Goal: Transaction & Acquisition: Download file/media

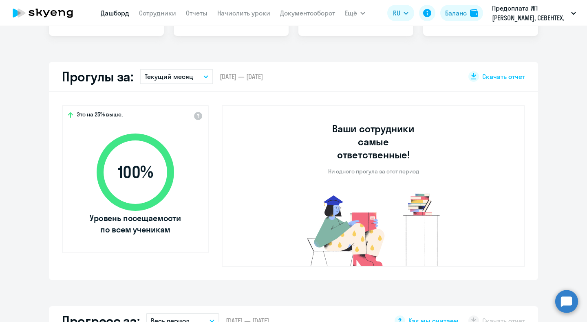
select select "30"
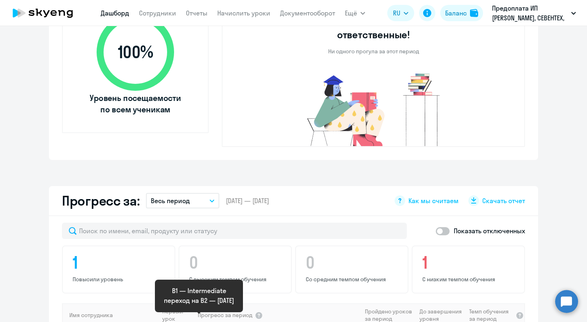
scroll to position [323, 0]
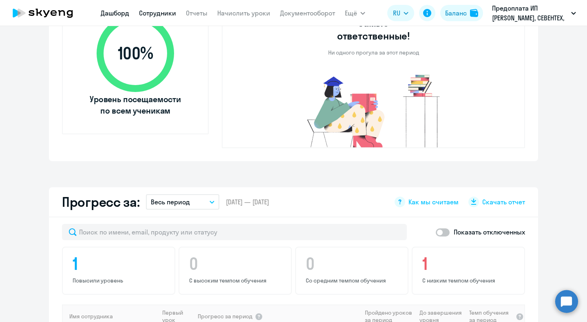
click at [163, 15] on link "Сотрудники" at bounding box center [157, 13] width 37 height 8
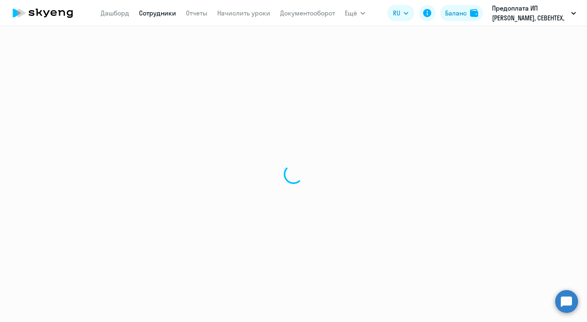
select select "30"
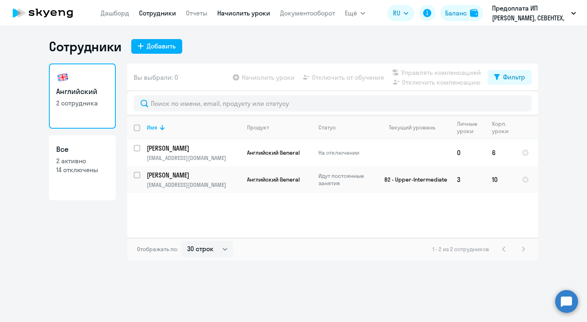
click at [230, 10] on link "Начислить уроки" at bounding box center [243, 13] width 53 height 8
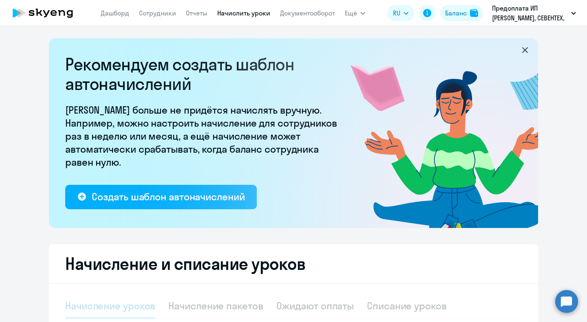
select select "10"
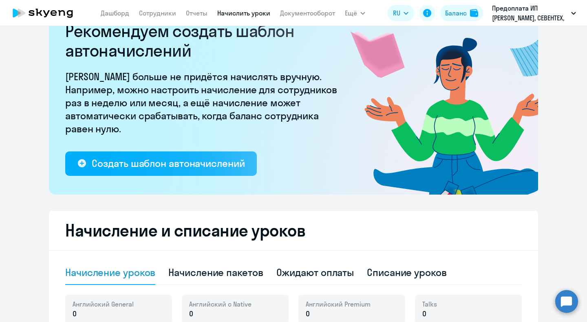
scroll to position [81, 0]
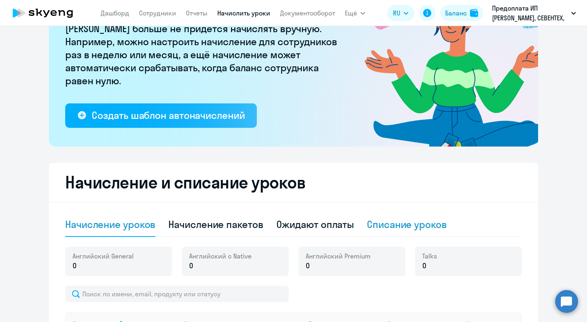
click at [380, 216] on div "Списание уроков" at bounding box center [407, 225] width 80 height 24
select select "10"
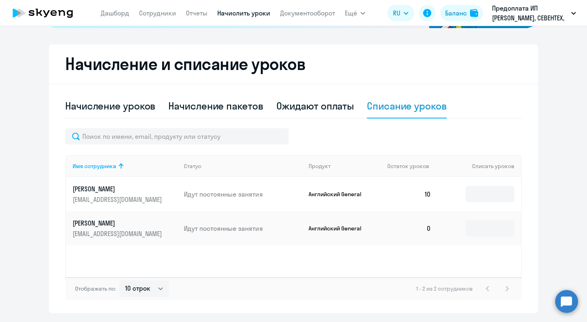
scroll to position [204, 0]
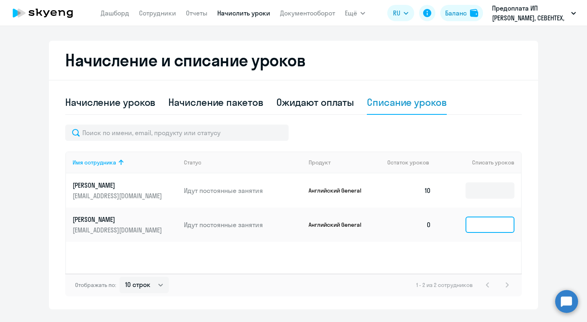
click at [471, 223] on input at bounding box center [489, 225] width 49 height 16
click at [198, 106] on div "Начисление пакетов" at bounding box center [215, 102] width 95 height 13
select select "10"
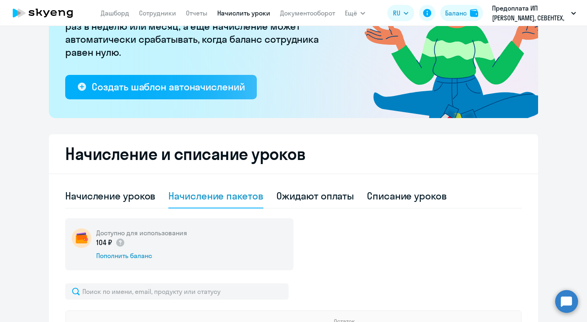
scroll to position [0, 0]
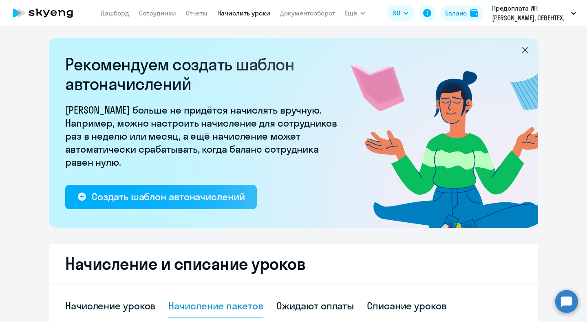
click at [65, 13] on icon at bounding box center [43, 13] width 72 height 20
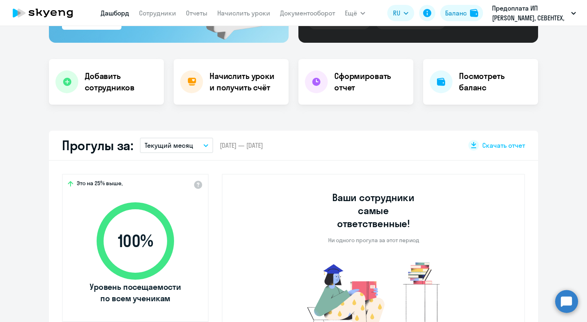
scroll to position [122, 0]
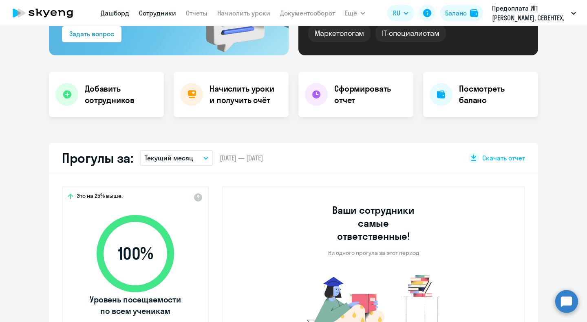
click at [168, 15] on link "Сотрудники" at bounding box center [157, 13] width 37 height 8
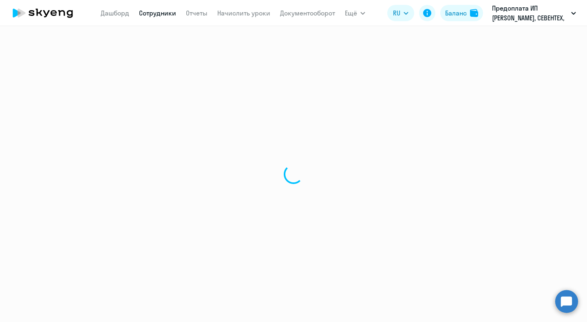
select select "30"
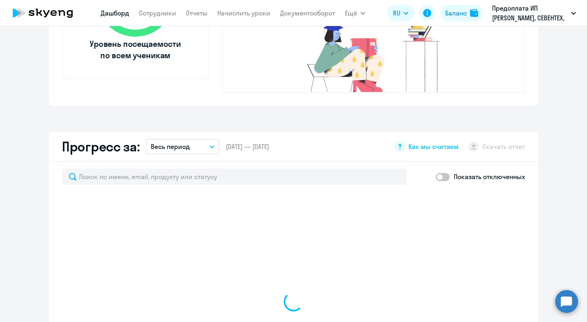
scroll to position [489, 0]
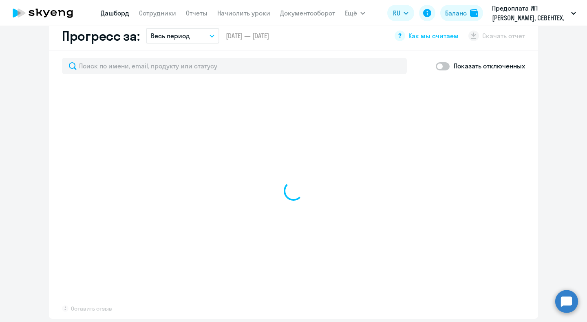
select select "30"
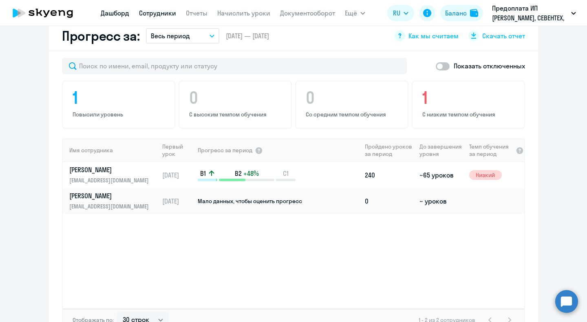
click at [159, 15] on link "Сотрудники" at bounding box center [157, 13] width 37 height 8
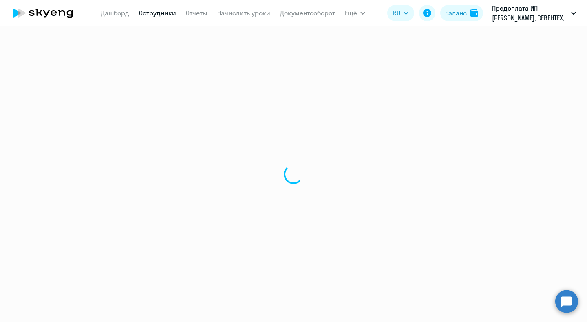
select select "30"
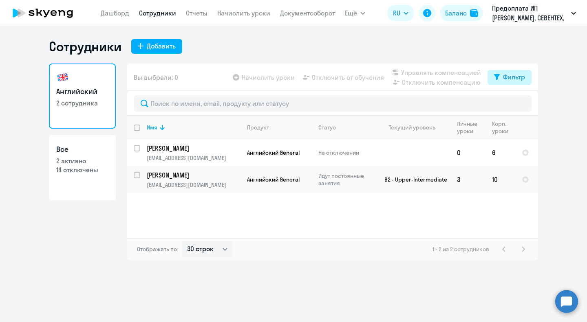
click at [503, 71] on button "Фильтр" at bounding box center [509, 77] width 44 height 15
click at [517, 103] on span at bounding box center [518, 104] width 14 height 8
click at [511, 103] on input "checkbox" at bounding box center [510, 103] width 0 height 0
checkbox input "true"
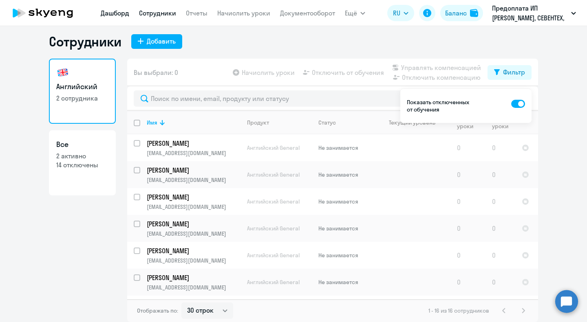
click at [122, 17] on link "Дашборд" at bounding box center [115, 13] width 29 height 8
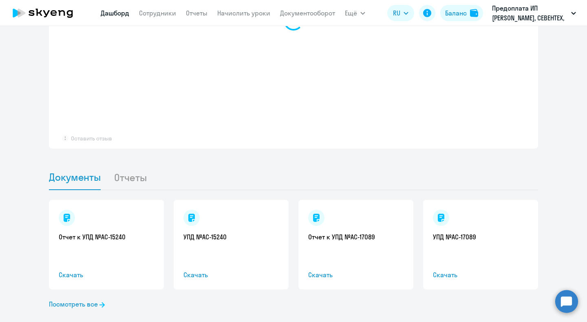
select select "30"
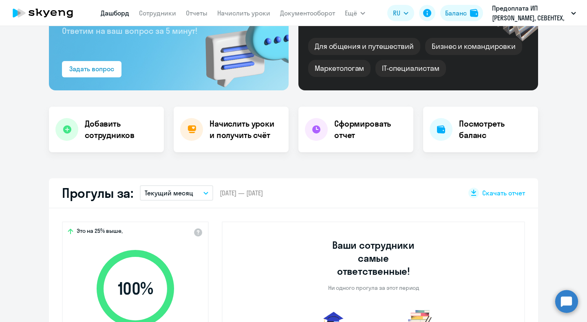
scroll to position [78, 0]
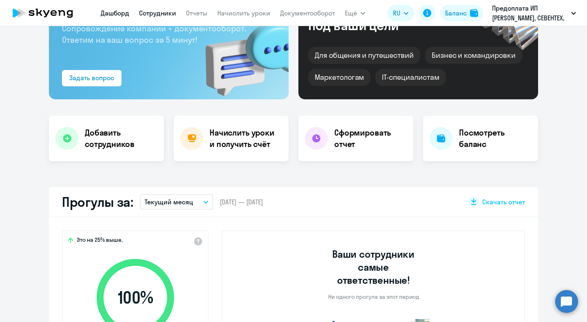
click at [154, 11] on link "Сотрудники" at bounding box center [157, 13] width 37 height 8
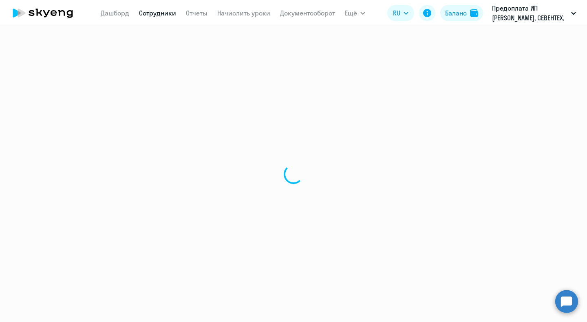
select select "30"
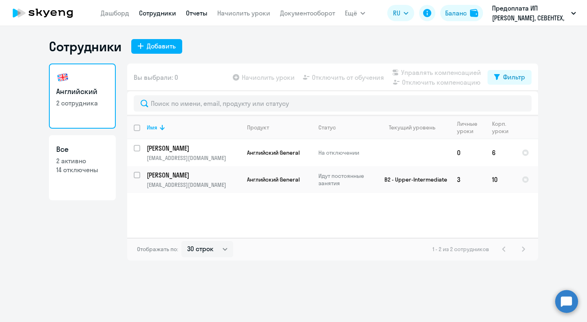
click at [197, 14] on link "Отчеты" at bounding box center [197, 13] width 22 height 8
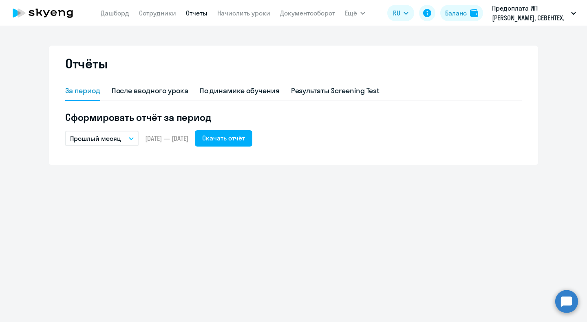
click at [119, 134] on p "Прошлый месяц" at bounding box center [95, 139] width 51 height 10
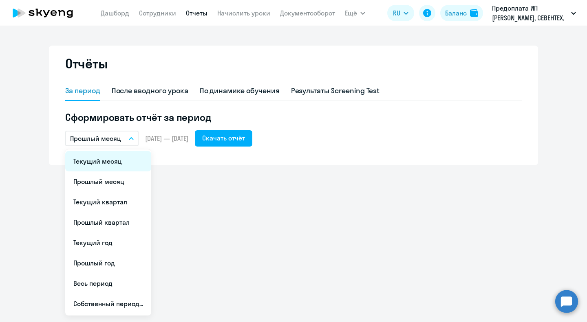
click at [114, 158] on li "Текущий месяц" at bounding box center [108, 161] width 86 height 20
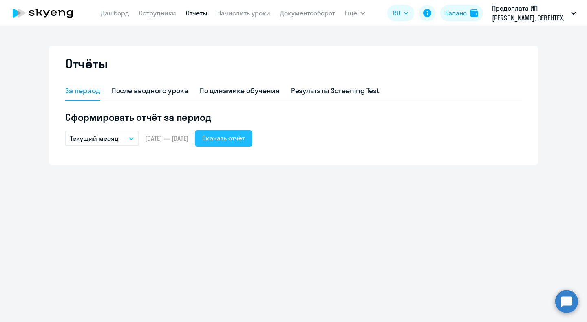
click at [245, 142] on div "Скачать отчёт" at bounding box center [223, 138] width 43 height 10
